Goal: Check status: Check status

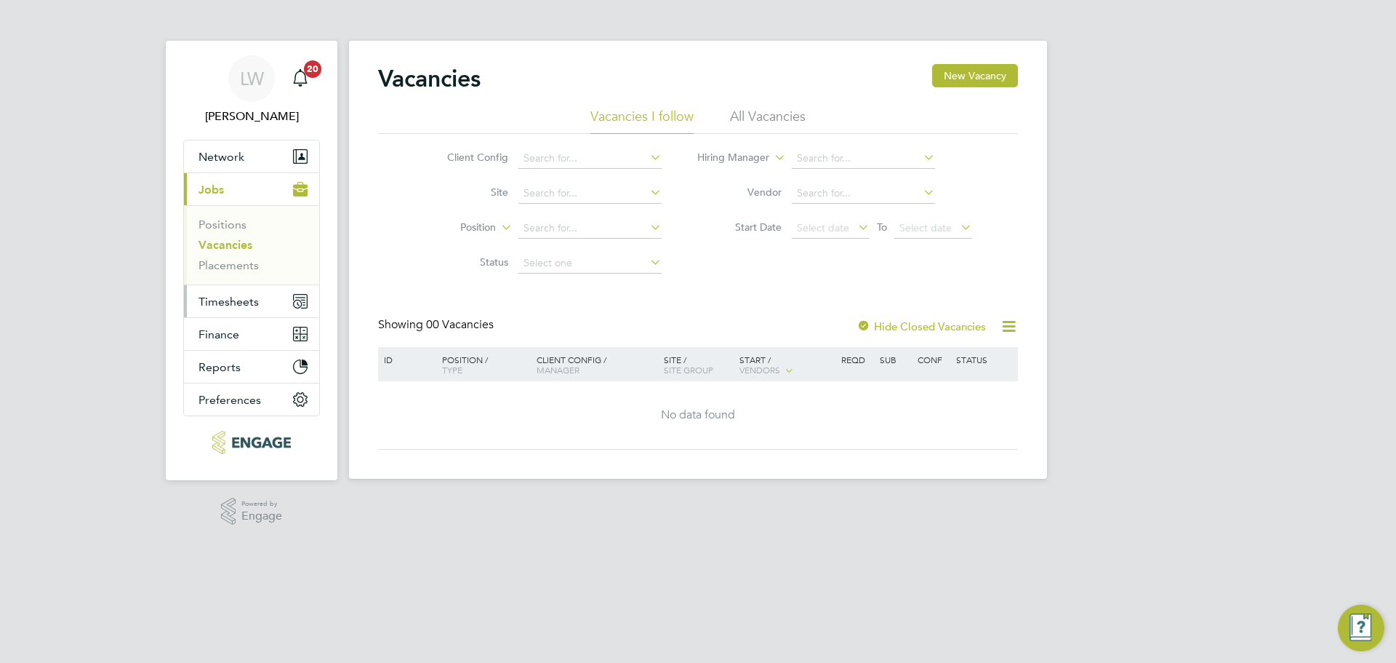
drag, startPoint x: 241, startPoint y: 313, endPoint x: 245, endPoint y: 328, distance: 15.0
click at [241, 313] on button "Timesheets" at bounding box center [251, 301] width 135 height 32
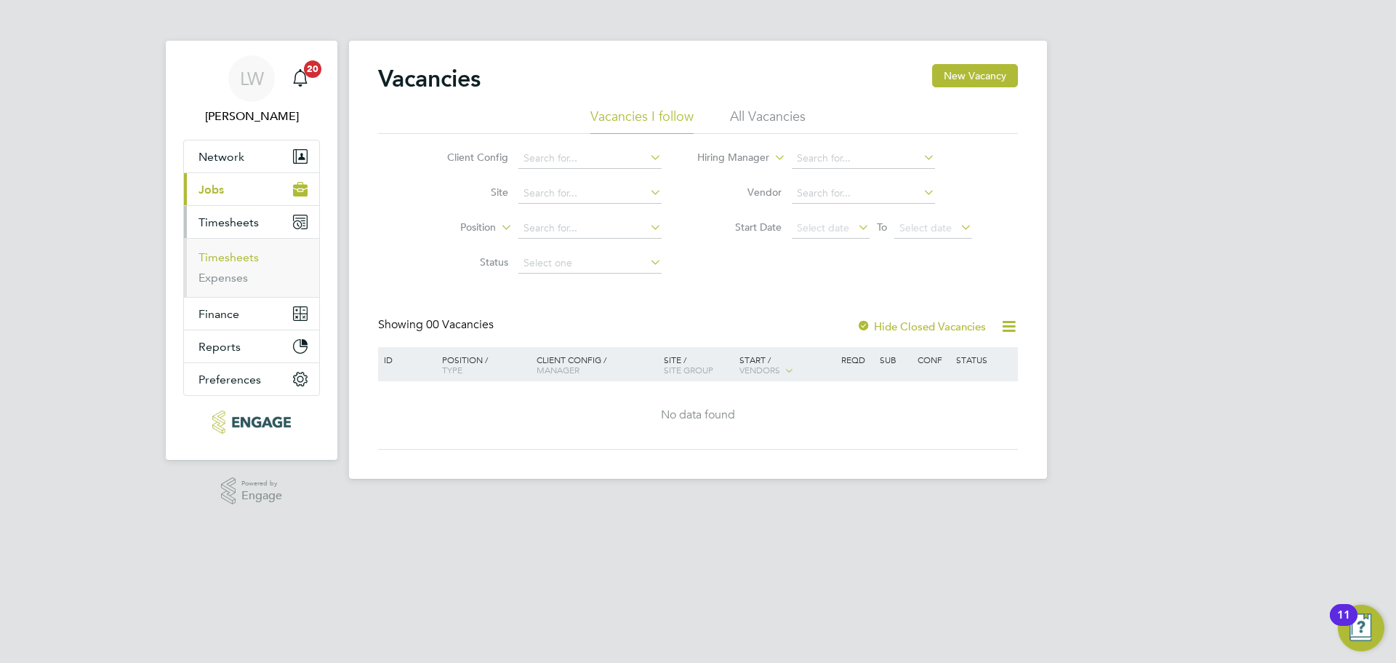
click at [244, 261] on link "Timesheets" at bounding box center [229, 257] width 60 height 14
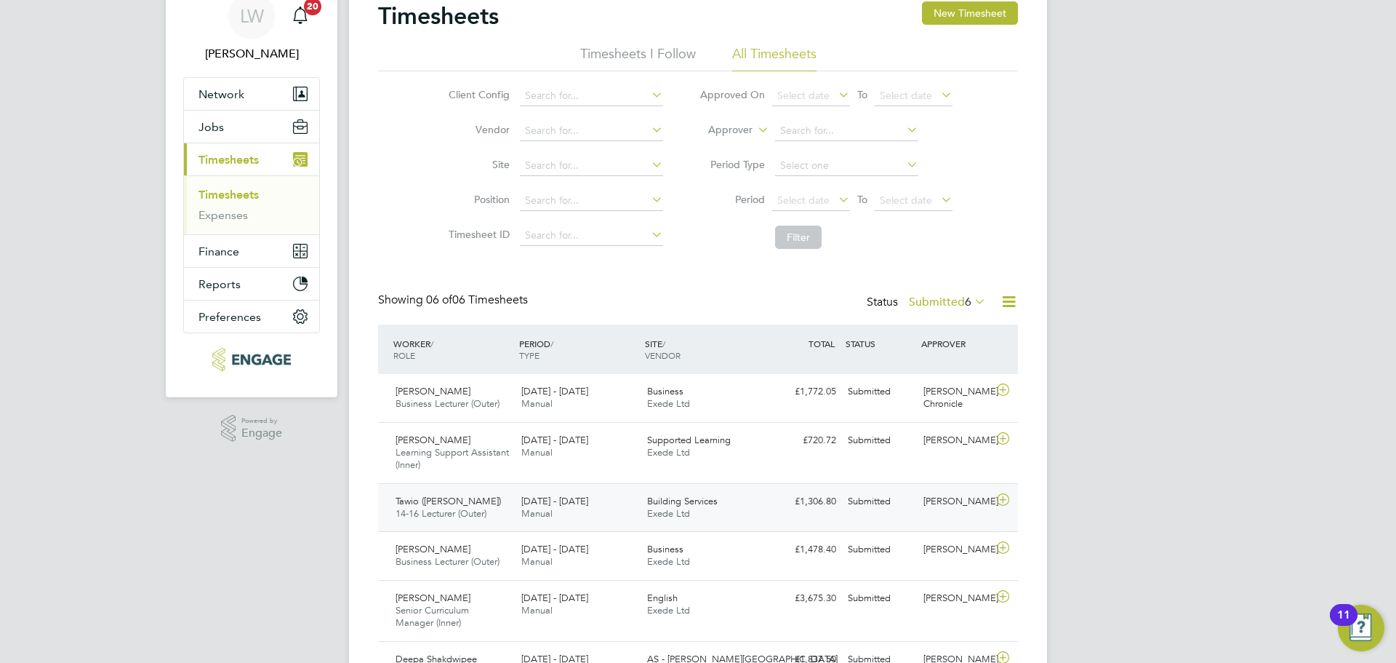
scroll to position [155, 0]
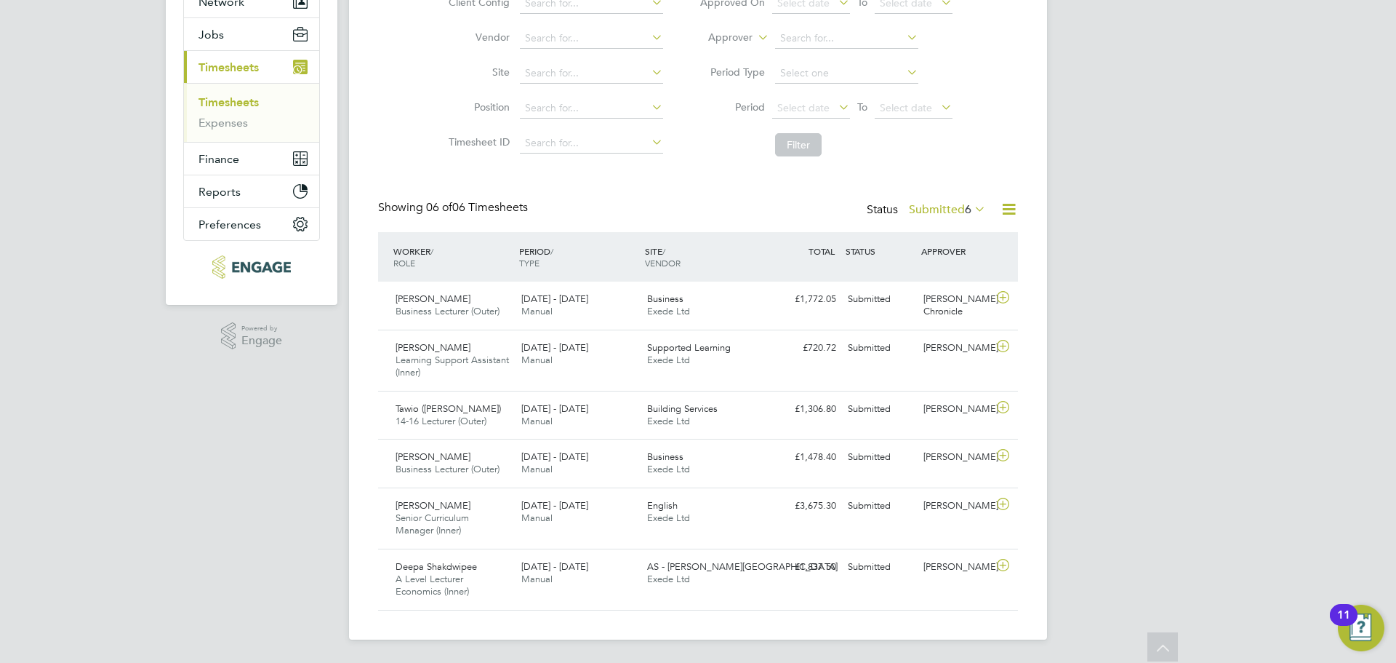
click at [943, 204] on label "Submitted 6" at bounding box center [947, 209] width 77 height 15
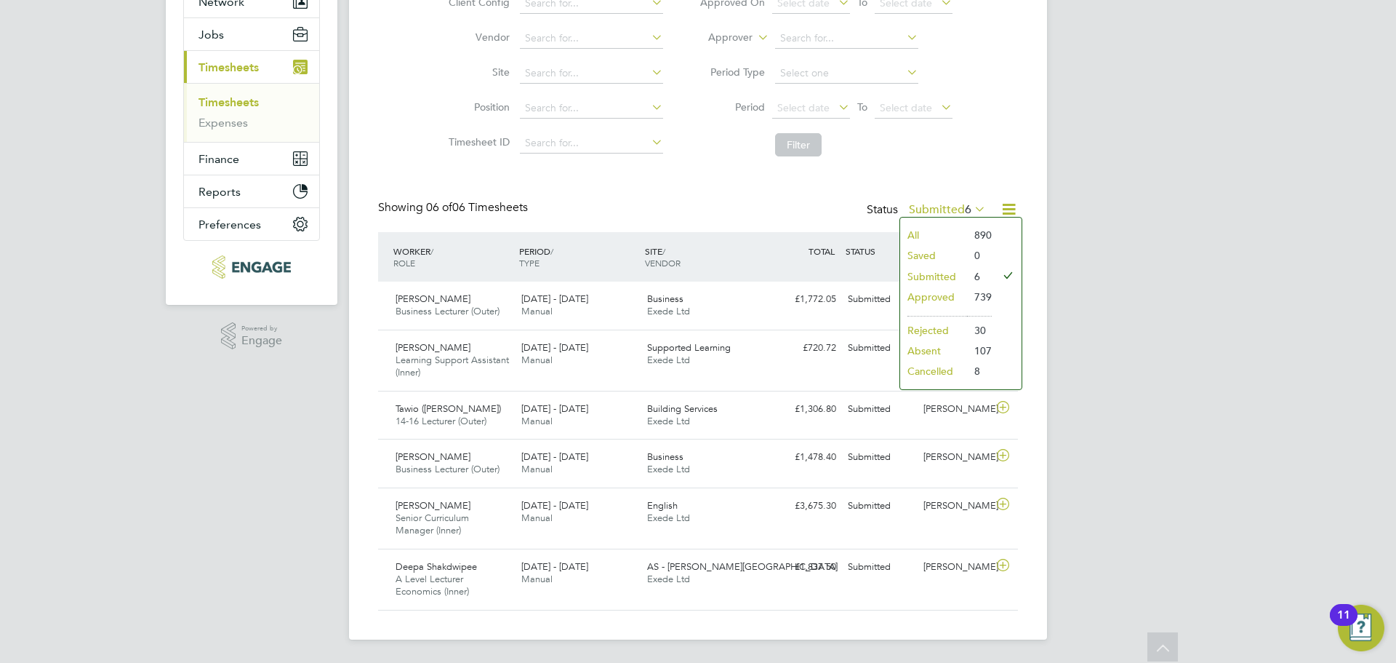
click at [932, 238] on li "All" at bounding box center [933, 235] width 67 height 20
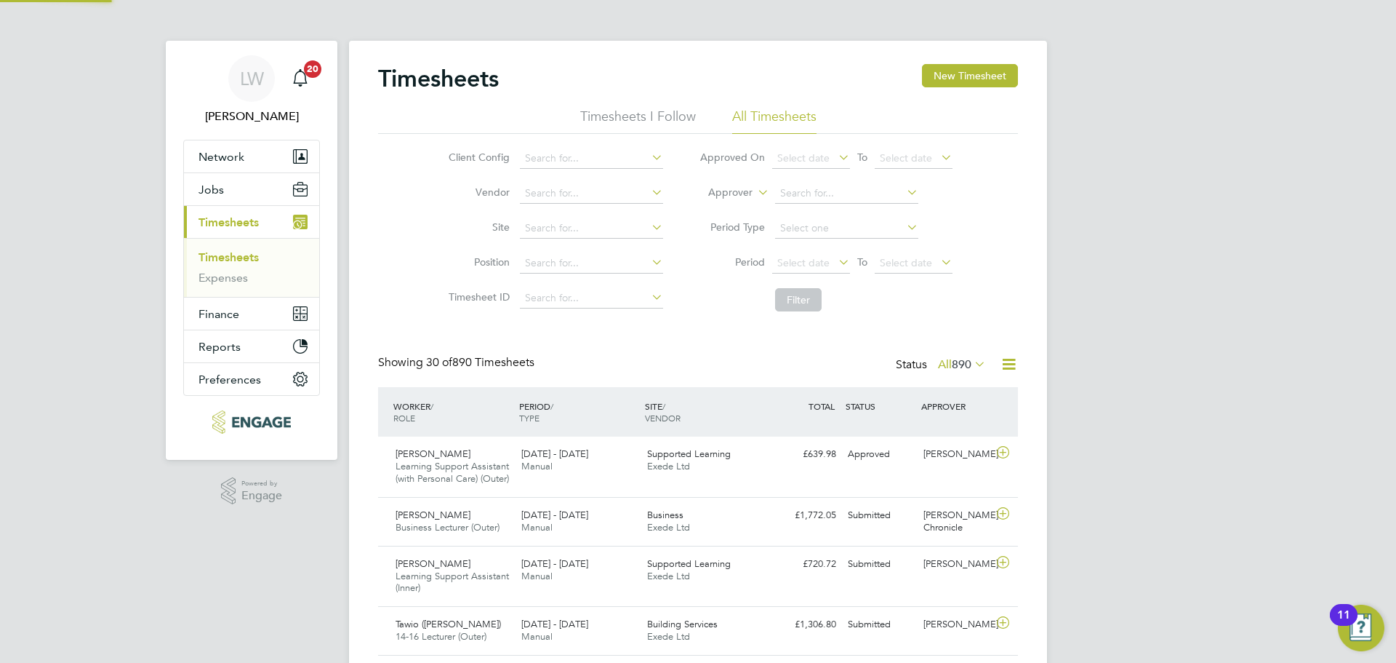
scroll to position [7, 7]
click at [737, 191] on label "Approver" at bounding box center [719, 192] width 65 height 15
drag, startPoint x: 727, startPoint y: 212, endPoint x: 793, endPoint y: 215, distance: 66.2
click at [729, 212] on li "Worker" at bounding box center [717, 209] width 72 height 19
click at [810, 196] on input at bounding box center [846, 193] width 143 height 20
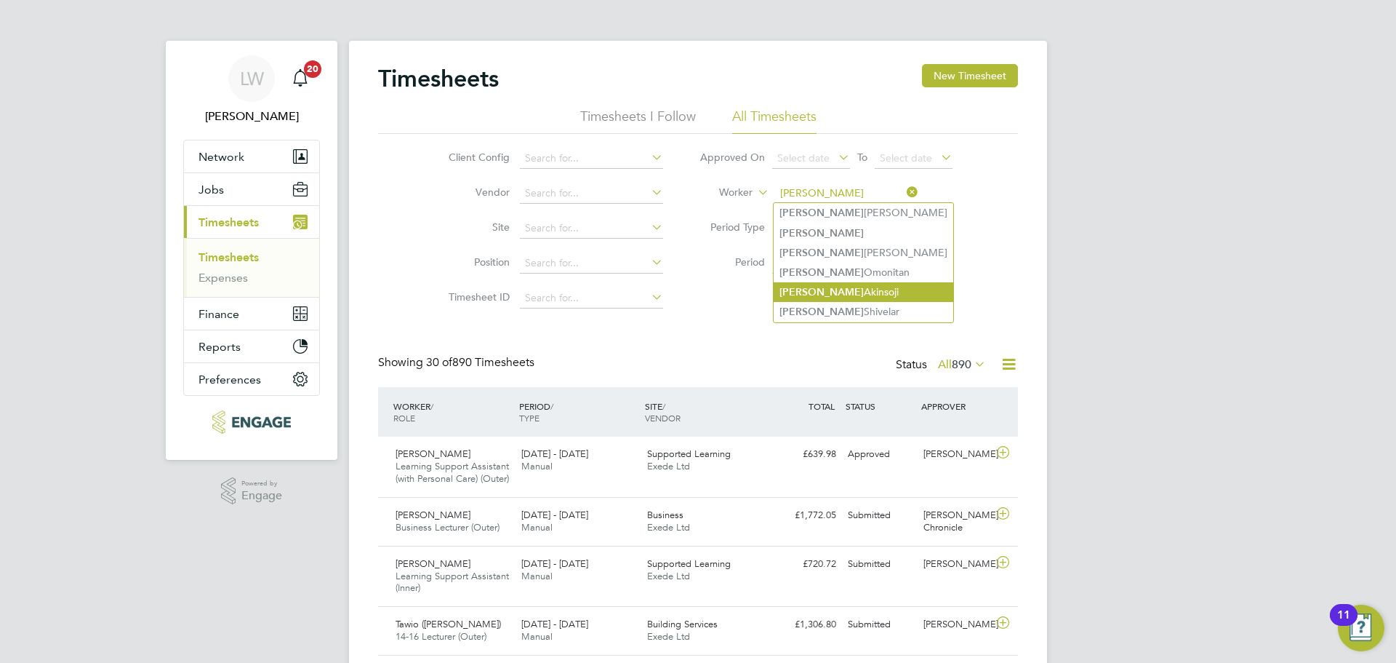
click at [871, 282] on li "Andrew Akinsoji" at bounding box center [864, 292] width 180 height 20
type input "[PERSON_NAME]"
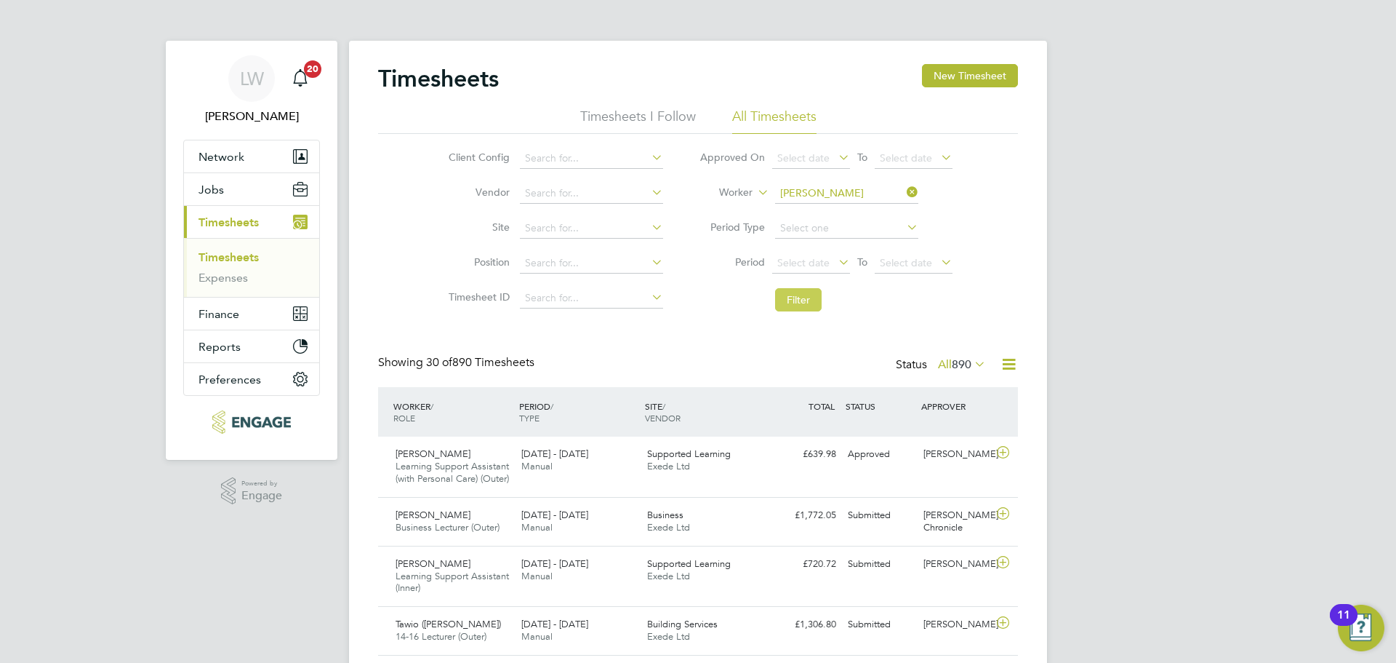
click at [788, 298] on button "Filter" at bounding box center [798, 299] width 47 height 23
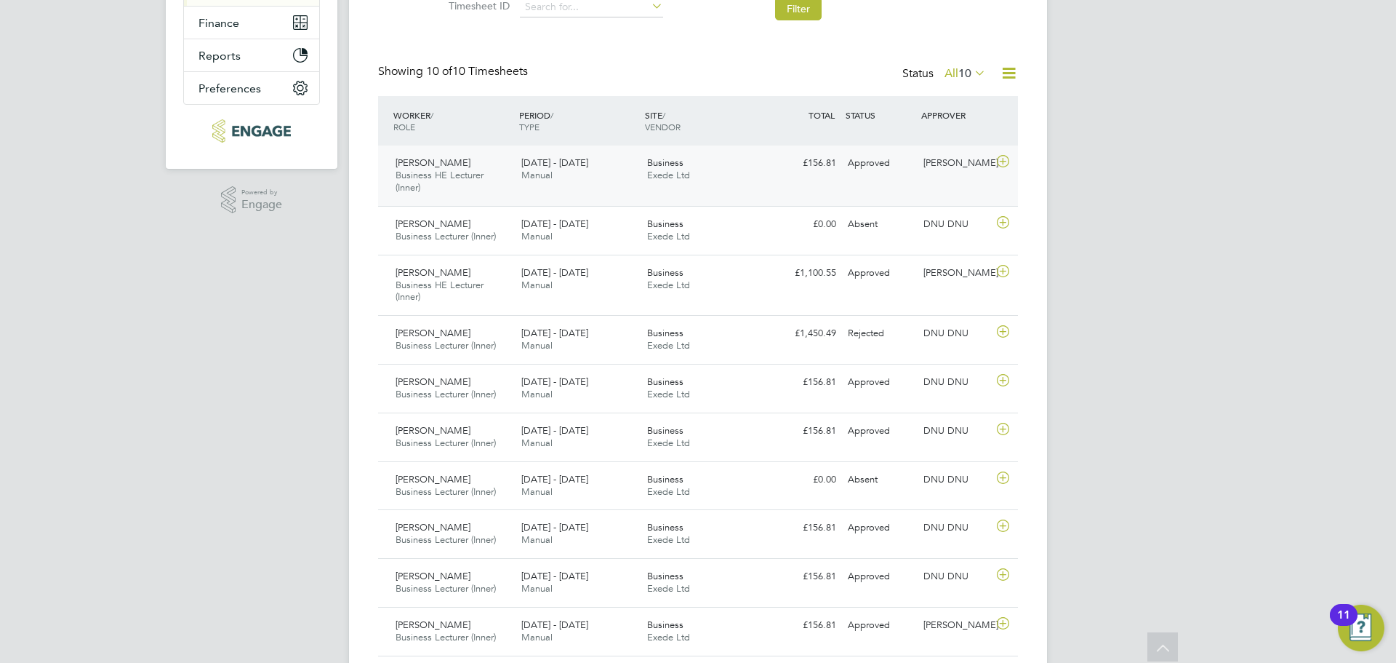
click at [1004, 164] on icon at bounding box center [1003, 162] width 18 height 12
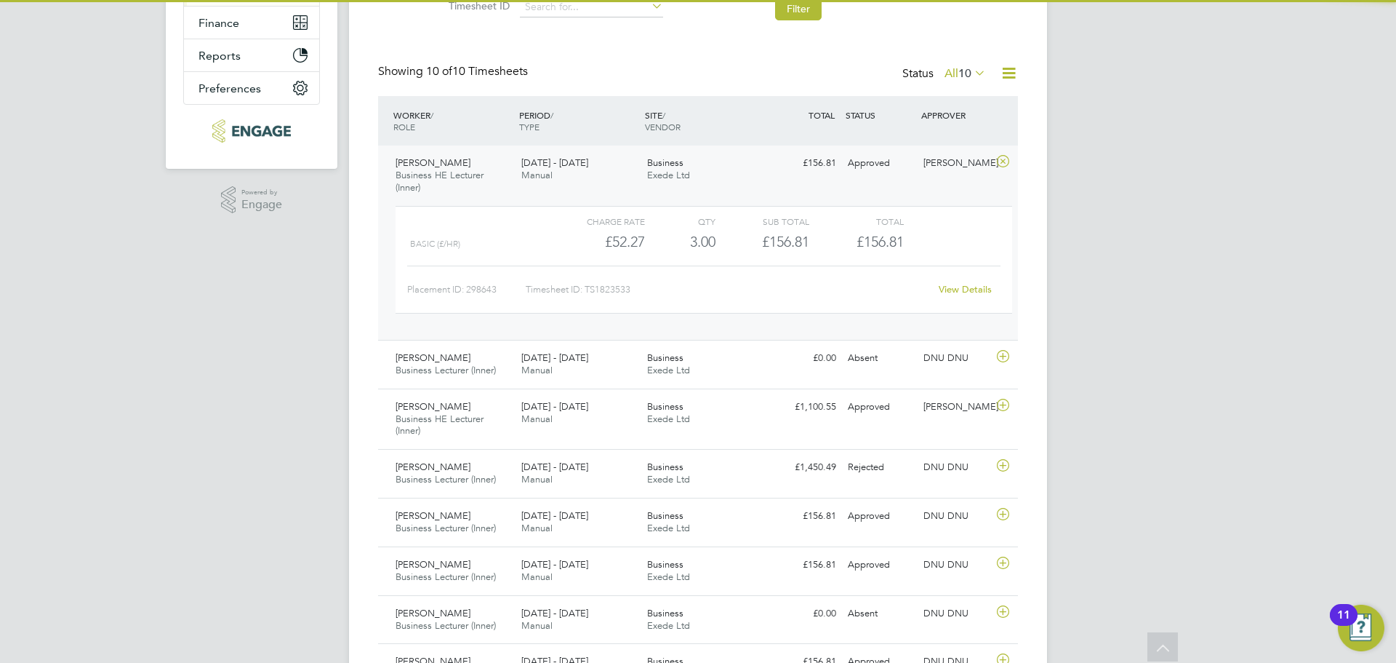
drag, startPoint x: 949, startPoint y: 292, endPoint x: 941, endPoint y: 293, distance: 8.1
click at [949, 291] on link "View Details" at bounding box center [965, 289] width 53 height 12
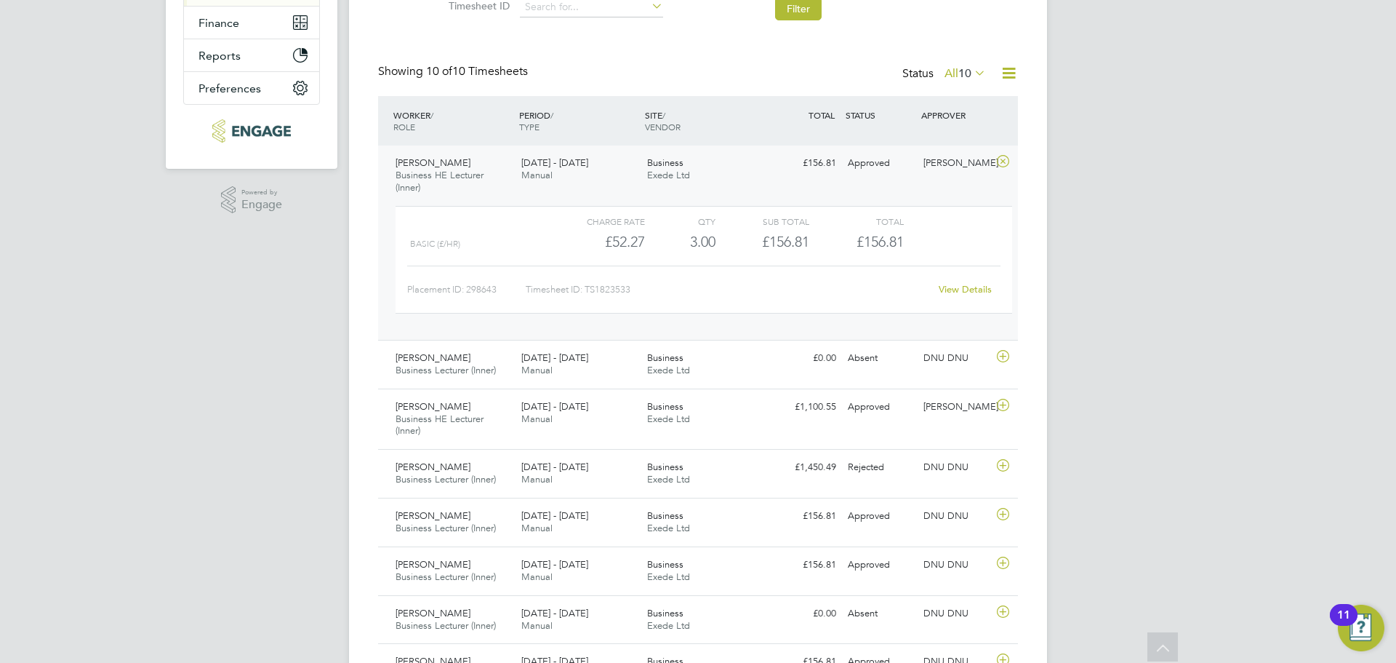
click at [1001, 160] on icon at bounding box center [1003, 162] width 18 height 12
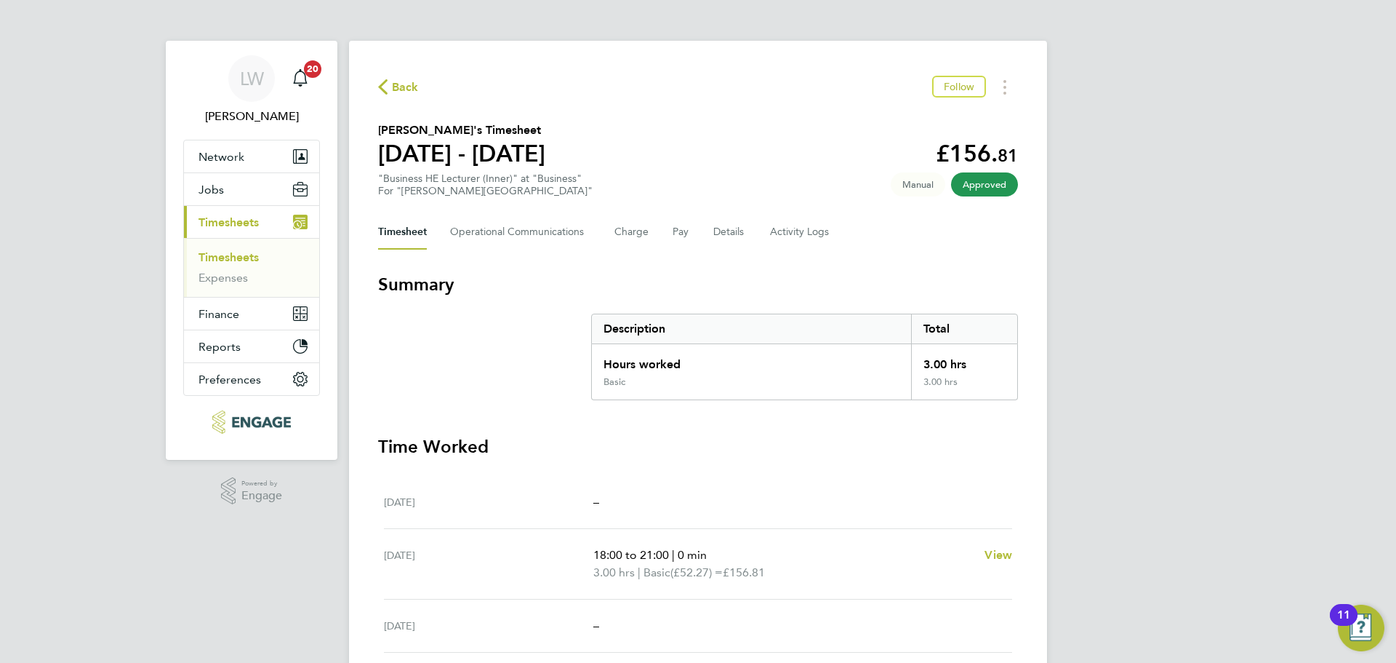
click at [402, 83] on span "Back" at bounding box center [405, 87] width 27 height 17
